Goal: Transaction & Acquisition: Purchase product/service

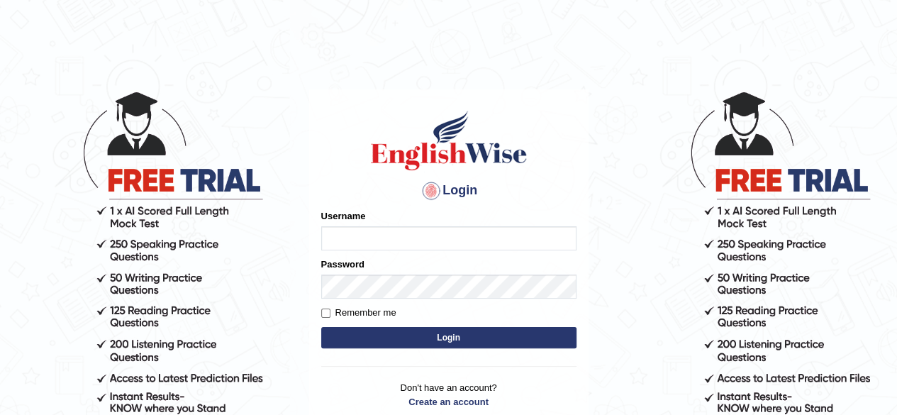
drag, startPoint x: 0, startPoint y: 0, endPoint x: 378, endPoint y: 244, distance: 449.9
click at [378, 244] on input "Username" at bounding box center [448, 238] width 255 height 24
type input "CKAUR"
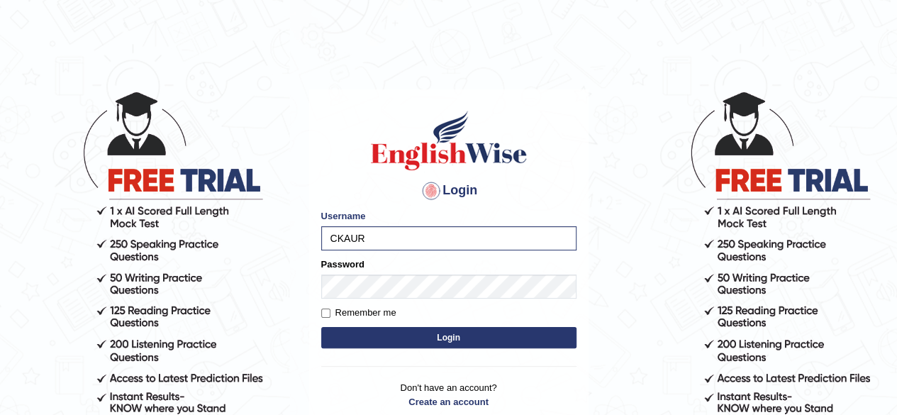
click at [351, 344] on button "Login" at bounding box center [448, 337] width 255 height 21
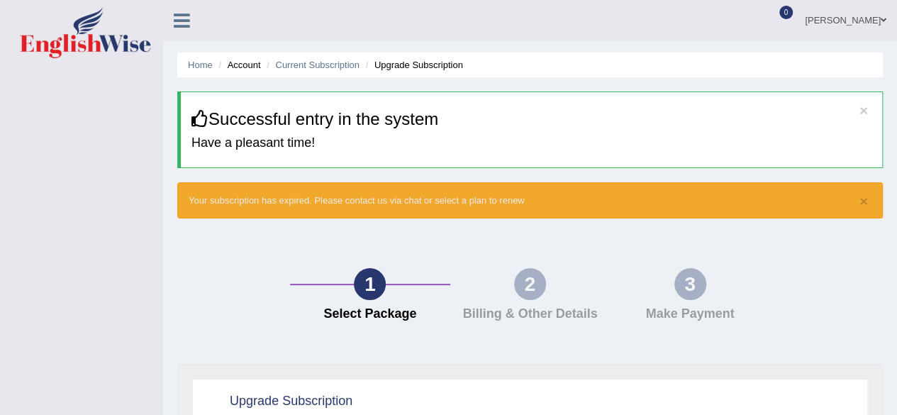
click at [240, 68] on li "Account" at bounding box center [237, 64] width 45 height 13
click at [189, 26] on icon at bounding box center [182, 20] width 16 height 18
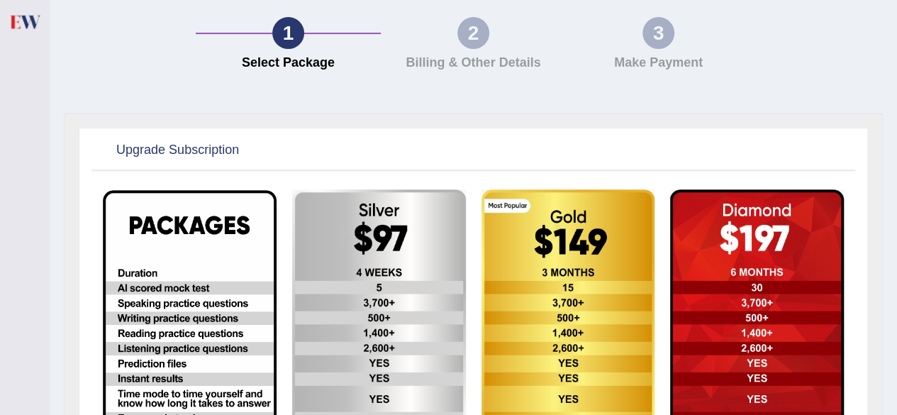
scroll to position [252, 0]
click at [296, 33] on div "1" at bounding box center [288, 32] width 32 height 32
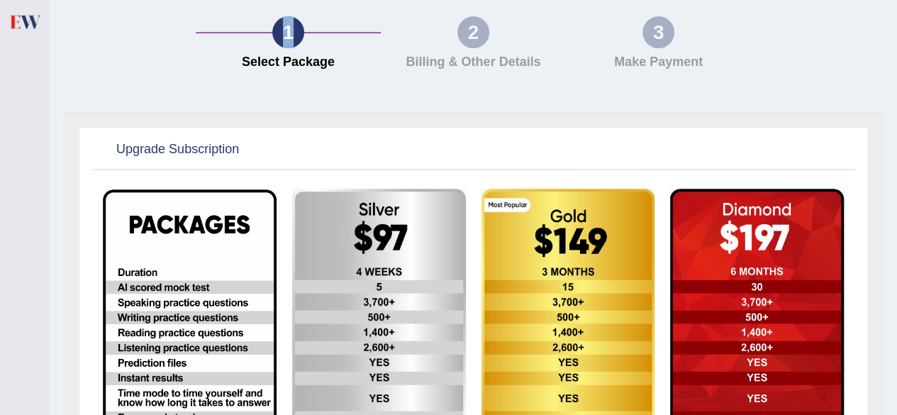
click at [296, 33] on div "1" at bounding box center [288, 32] width 32 height 32
click at [189, 151] on h2 "Upgrade Subscription" at bounding box center [167, 149] width 144 height 21
click at [131, 195] on img at bounding box center [190, 384] width 174 height 390
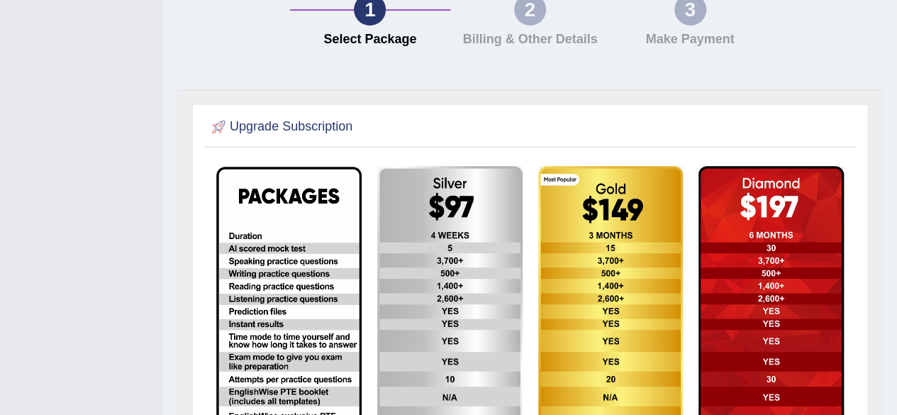
scroll to position [184, 0]
click at [752, 213] on img at bounding box center [771, 329] width 145 height 328
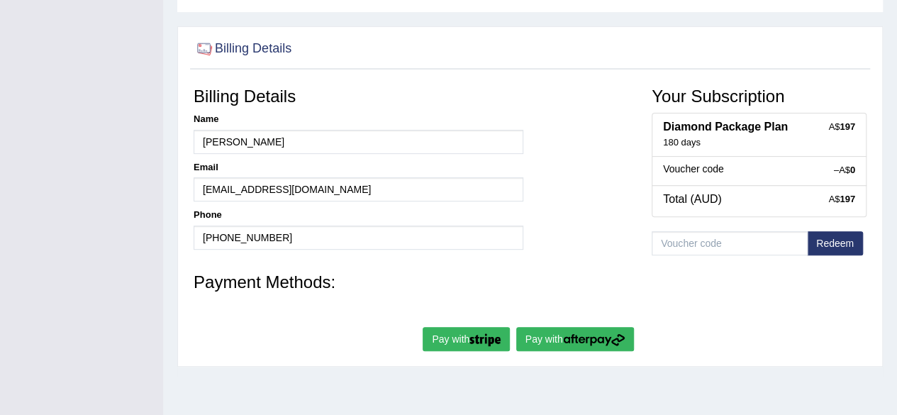
scroll to position [211, 0]
click at [487, 333] on img "submit" at bounding box center [485, 339] width 31 height 13
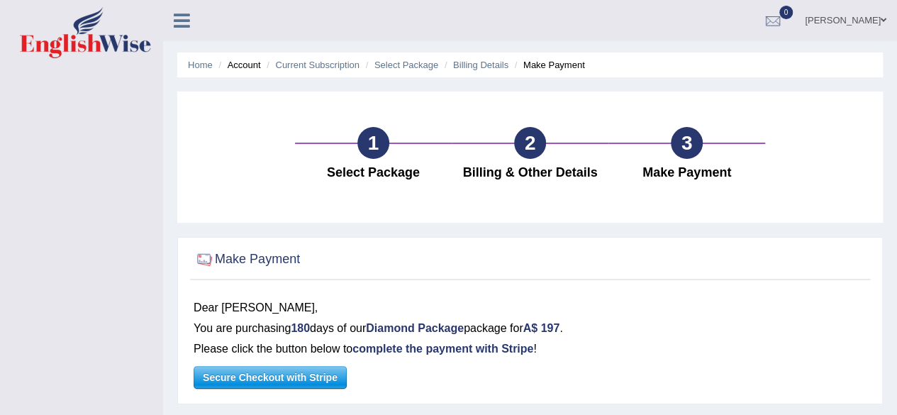
click at [540, 141] on div "2" at bounding box center [530, 143] width 32 height 32
